Goal: Information Seeking & Learning: Learn about a topic

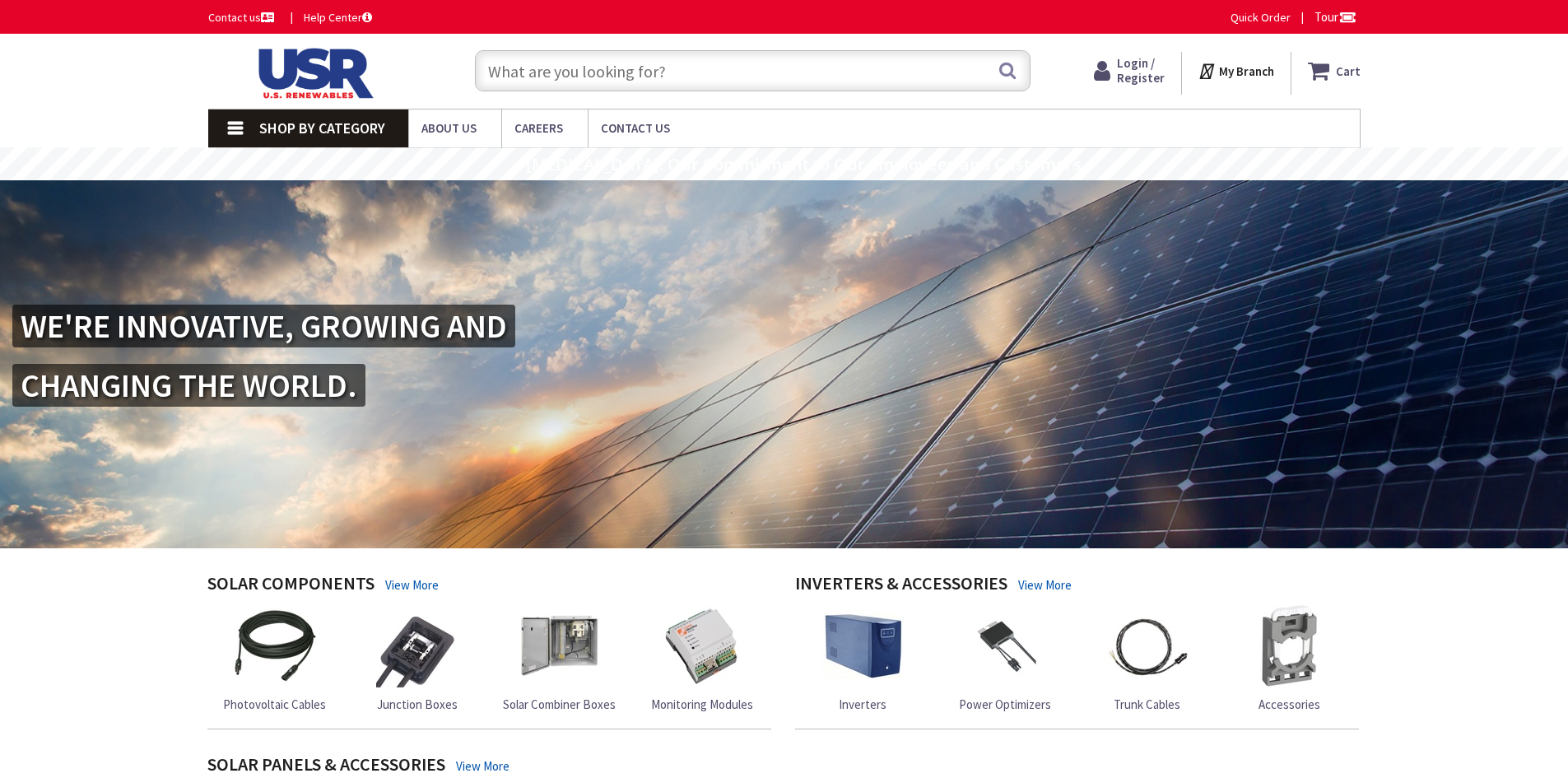
click at [257, 136] on link "Shop By Category" at bounding box center [308, 128] width 200 height 38
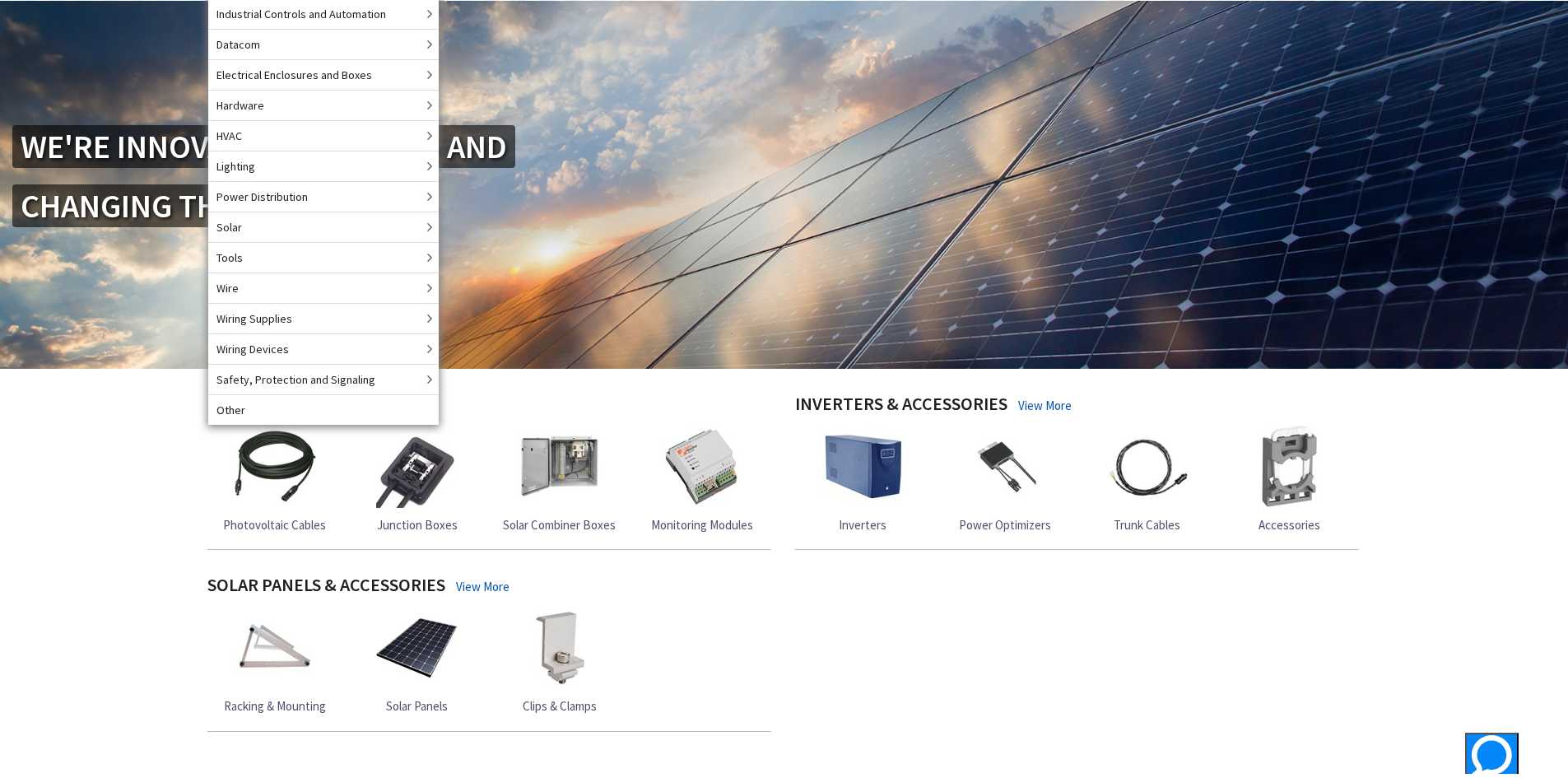
scroll to position [412, 0]
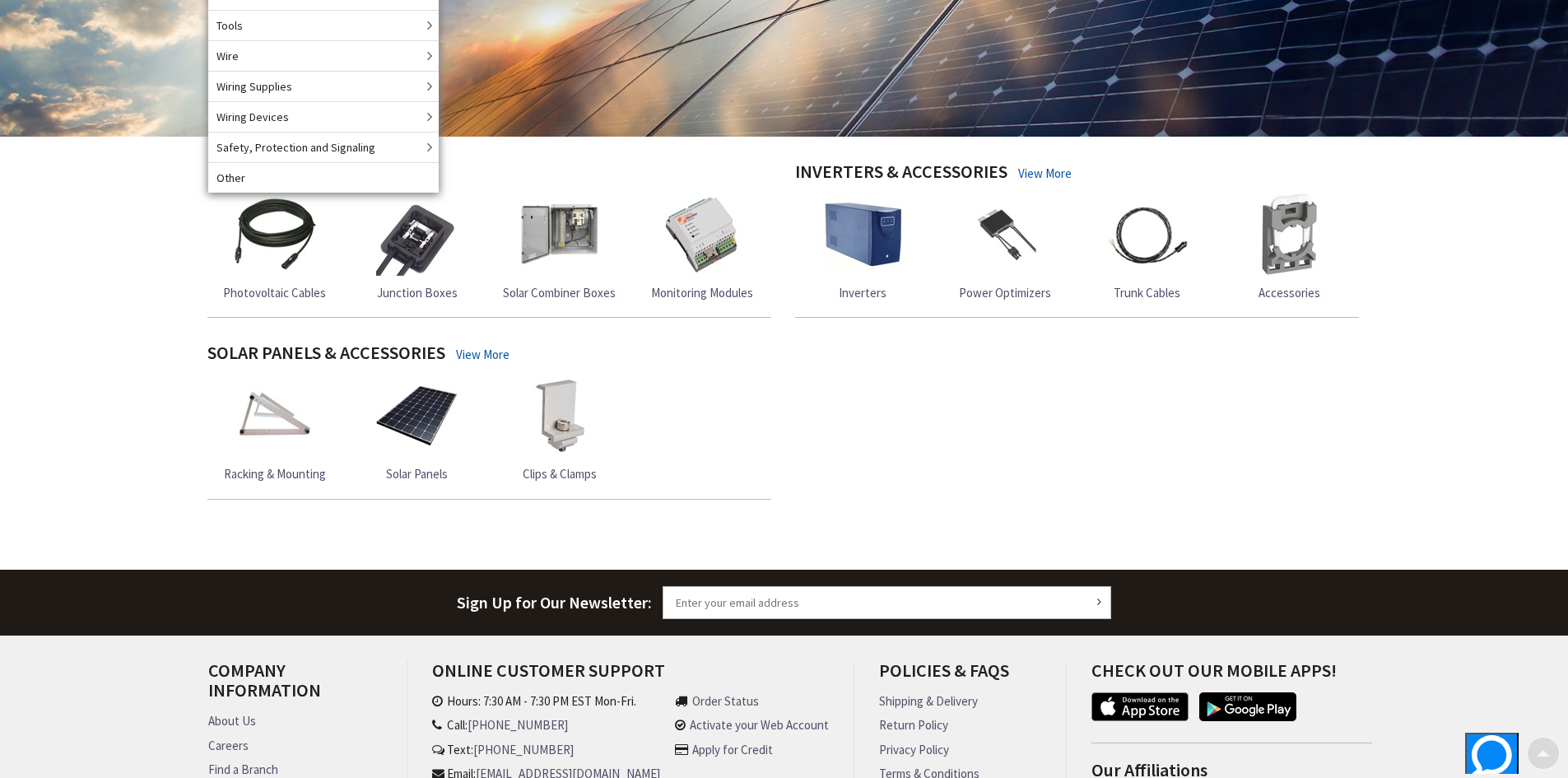
click at [98, 520] on div "Skip to Content Toggle Nav Search Cart My Cart Close" at bounding box center [784, 274] width 1568 height 1303
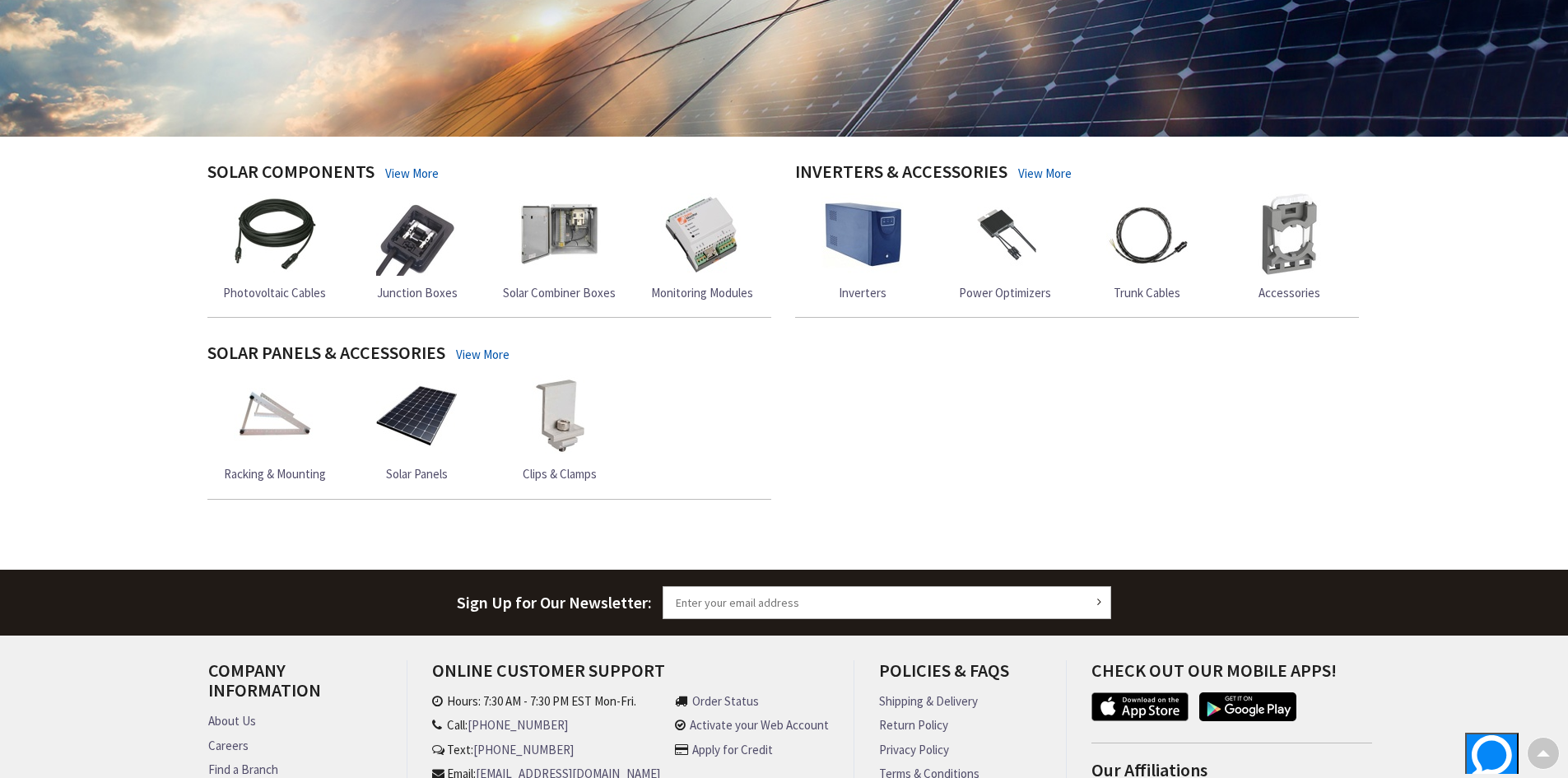
click at [385, 455] on img at bounding box center [417, 415] width 82 height 82
click at [398, 440] on img at bounding box center [417, 415] width 82 height 82
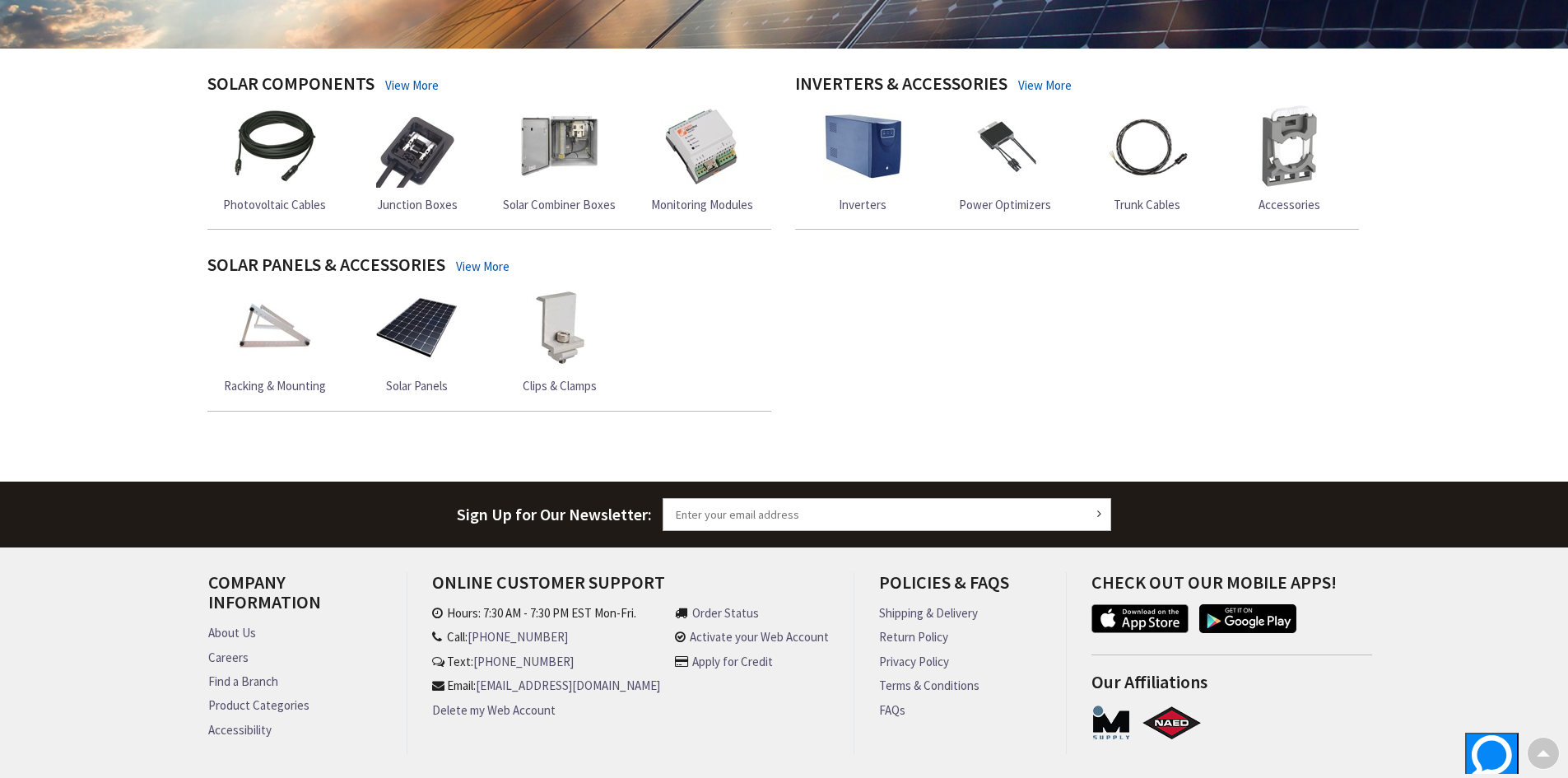
scroll to position [570, 0]
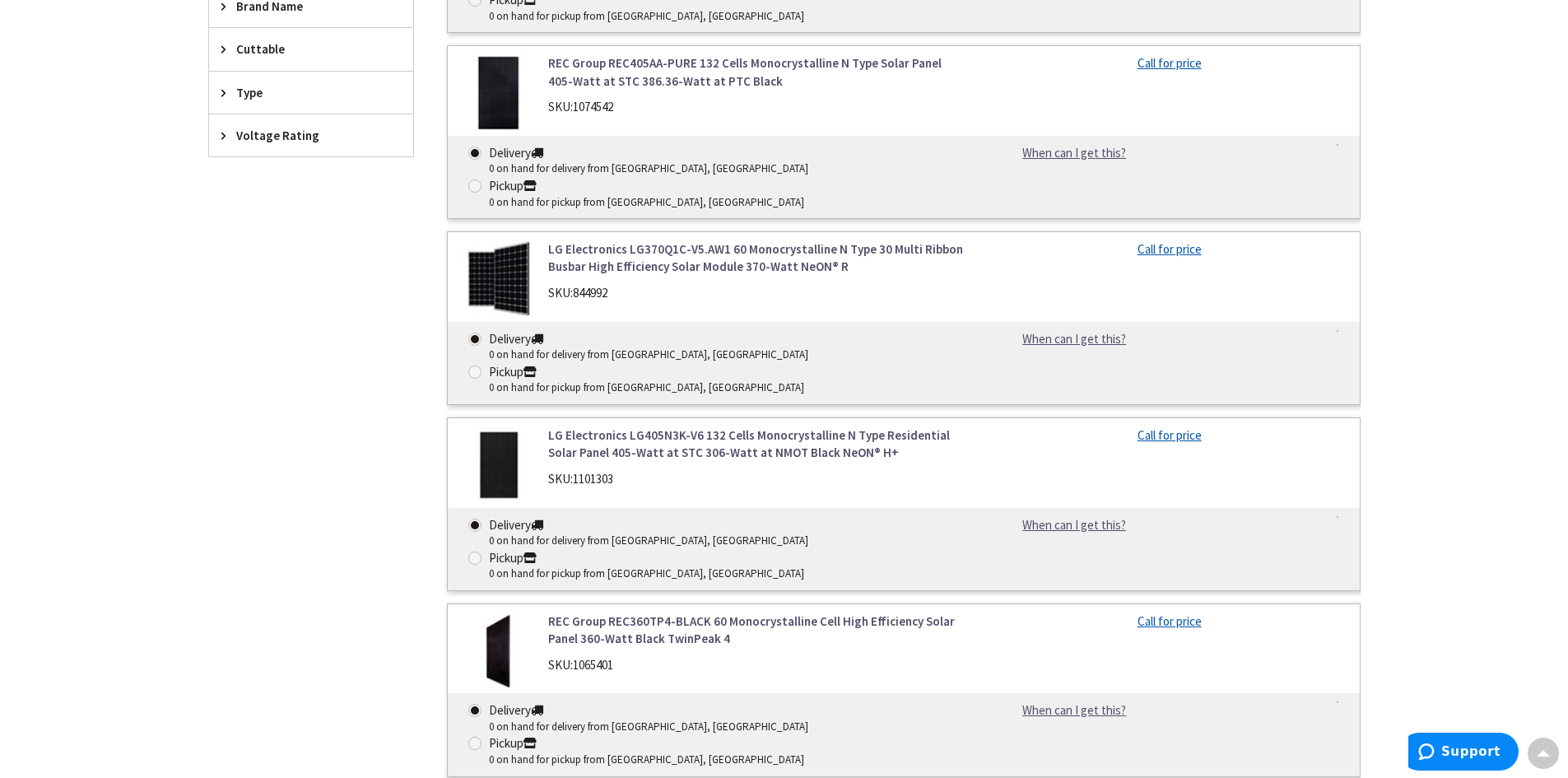
scroll to position [662, 0]
